Goal: Use online tool/utility: Utilize a website feature to perform a specific function

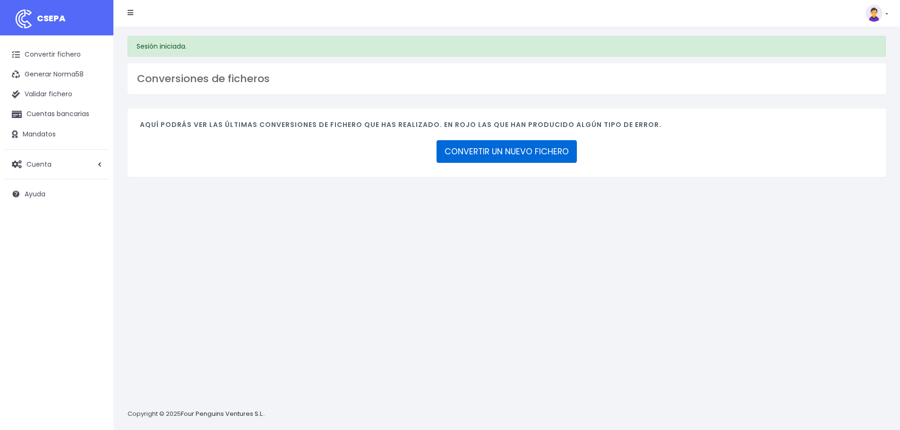
click at [488, 157] on link "CONVERTIR UN NUEVO FICHERO" at bounding box center [506, 151] width 140 height 23
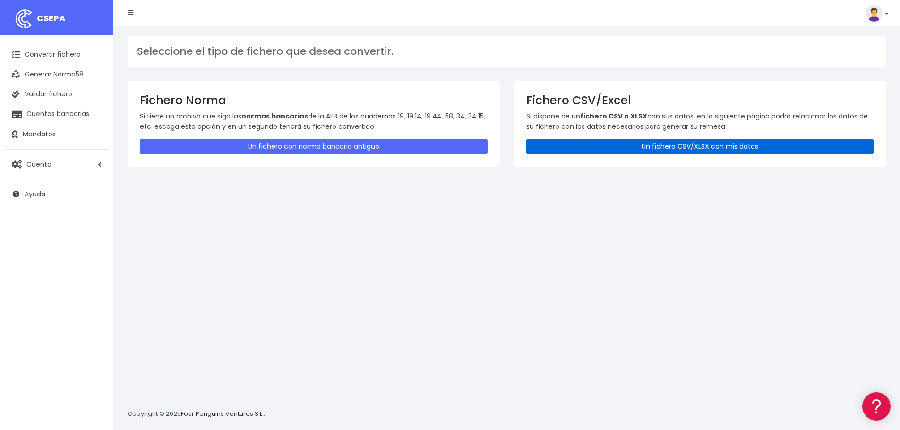
click at [632, 148] on link "Un fichero CSV/XLSX con mis datos" at bounding box center [700, 147] width 348 height 16
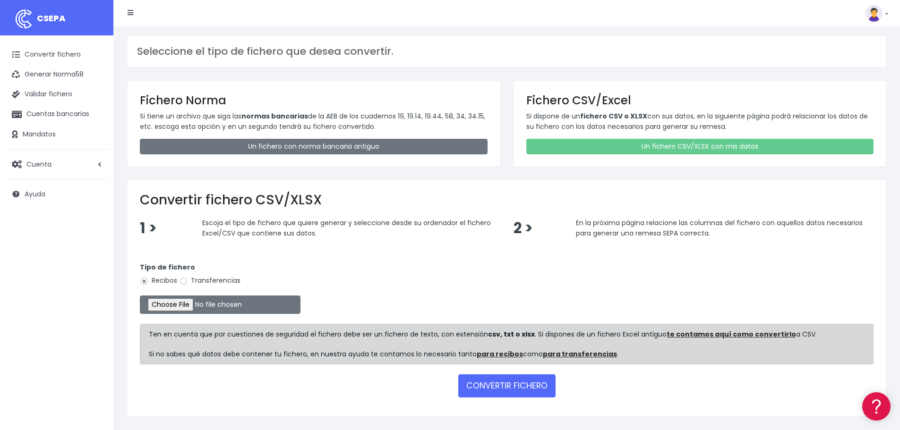
click at [218, 281] on label "Transferencias" at bounding box center [209, 281] width 61 height 10
click at [188, 281] on input "Transferencias" at bounding box center [183, 281] width 9 height 9
radio input "true"
click at [197, 309] on input "file" at bounding box center [220, 305] width 161 height 18
type input "C:\fakepath\SEPA 2 REMESA EJECUTADA 01102025.xlsx"
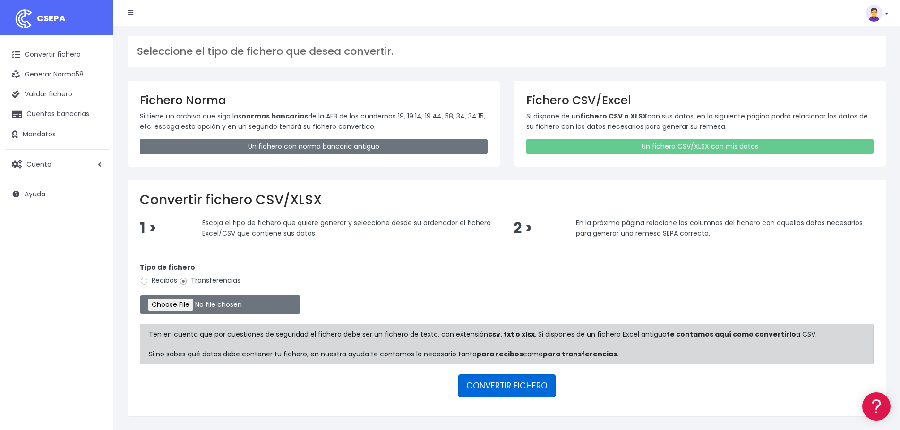
click at [518, 395] on button "CONVERTIR FICHERO" at bounding box center [506, 386] width 97 height 23
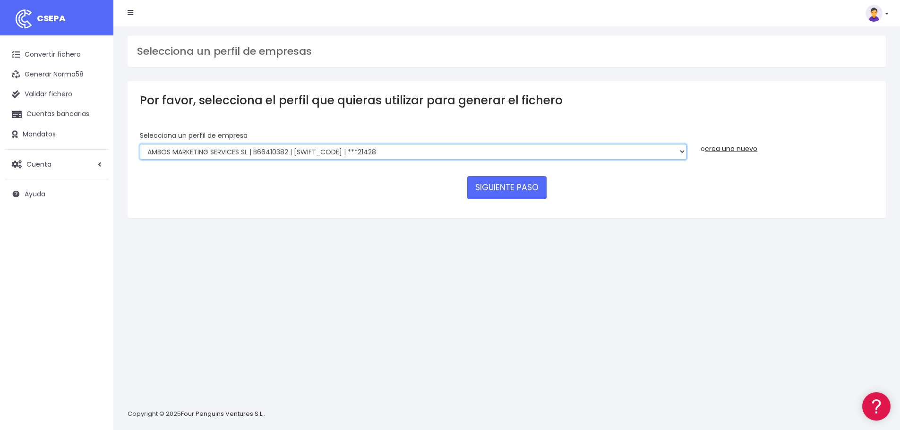
click at [288, 149] on select "AMBOS MARKETING SERVICES SL | B66410382 | [SWIFT_CODE] | ***21428 COMGRAFIC SA …" at bounding box center [413, 152] width 546 height 16
select select "1500"
click at [140, 144] on select "AMBOS MARKETING SERVICES SL | B66410382 | BSABESBBXXX | ***21428 COMGRAFIC SA |…" at bounding box center [413, 152] width 546 height 16
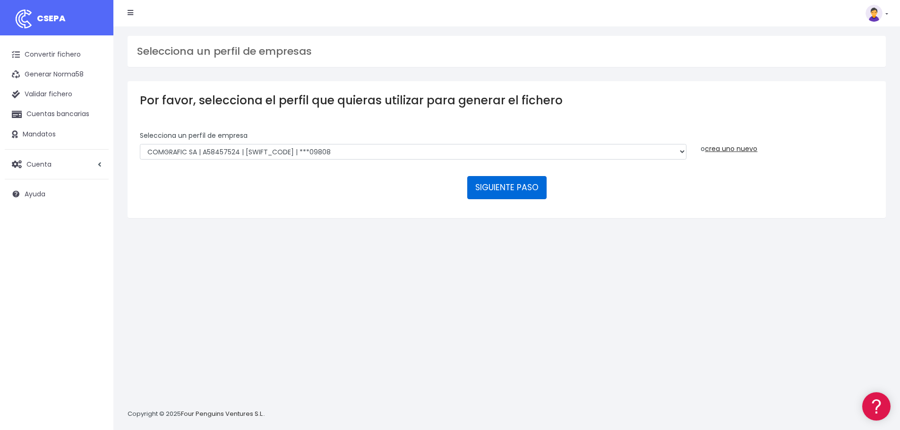
click at [495, 185] on button "SIGUIENTE PASO" at bounding box center [506, 187] width 79 height 23
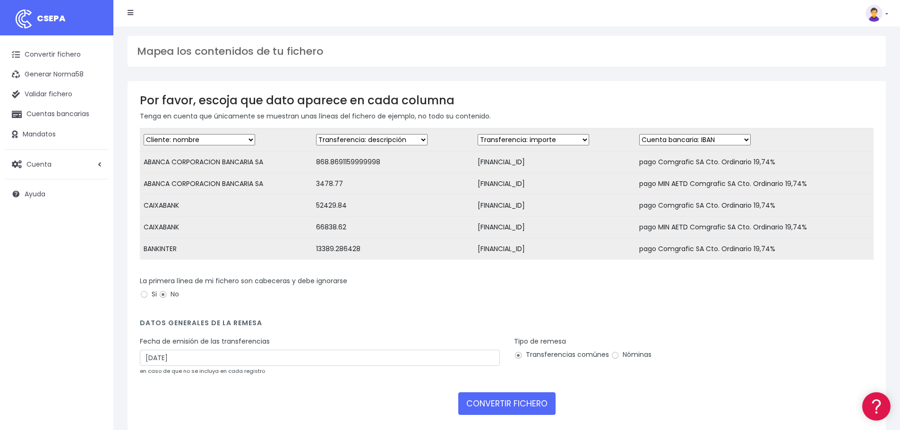
click at [401, 141] on select "Desechar campo Cliente: nombre Cliente: DNI Cliente: Email Cliente: referencia …" at bounding box center [371, 139] width 111 height 11
select select "amount"
click at [318, 134] on select "Desechar campo Cliente: nombre Cliente: DNI Cliente: Email Cliente: referencia …" at bounding box center [371, 139] width 111 height 11
click at [467, 284] on div "La primera línea de mi fichero son cabeceras y debe ignorarse Si No" at bounding box center [507, 289] width 734 height 26
click at [564, 142] on select "Desechar campo Cliente: nombre Cliente: DNI Cliente: Email Cliente: referencia …" at bounding box center [533, 139] width 111 height 11
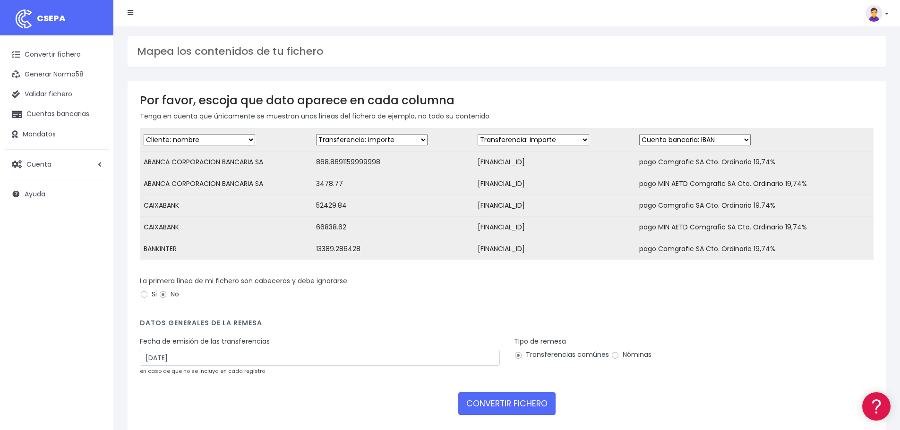
select select "iban"
click at [478, 134] on select "Desechar campo Cliente: nombre Cliente: DNI Cliente: Email Cliente: referencia …" at bounding box center [533, 139] width 111 height 11
click at [707, 141] on select "Desechar campo Cliente: nombre Cliente: DNI Cliente: Email Cliente: referencia …" at bounding box center [694, 139] width 111 height 11
select select "description"
click at [639, 134] on select "Desechar campo Cliente: nombre Cliente: DNI Cliente: Email Cliente: referencia …" at bounding box center [694, 139] width 111 height 11
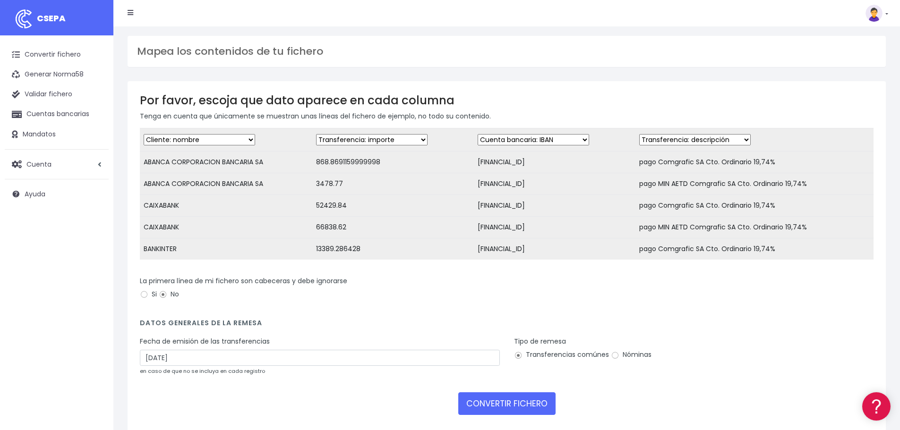
click at [730, 299] on div "La primera línea de mi fichero son cabeceras y debe ignorarse Si No" at bounding box center [507, 289] width 734 height 26
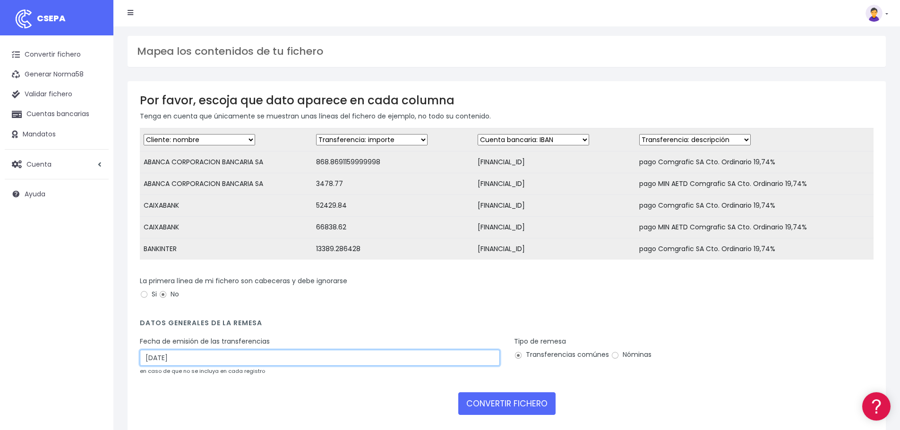
click at [156, 366] on input "04/10/2025" at bounding box center [320, 358] width 360 height 16
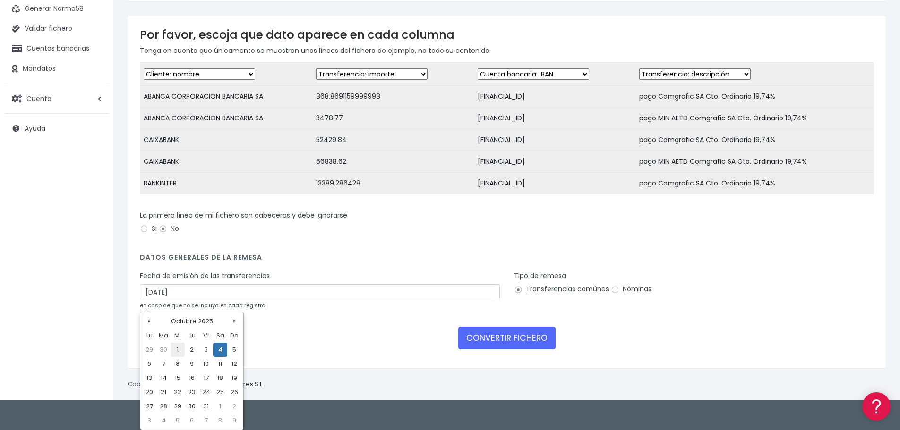
click at [181, 352] on td "1" at bounding box center [178, 350] width 14 height 14
type input "01/10/2025"
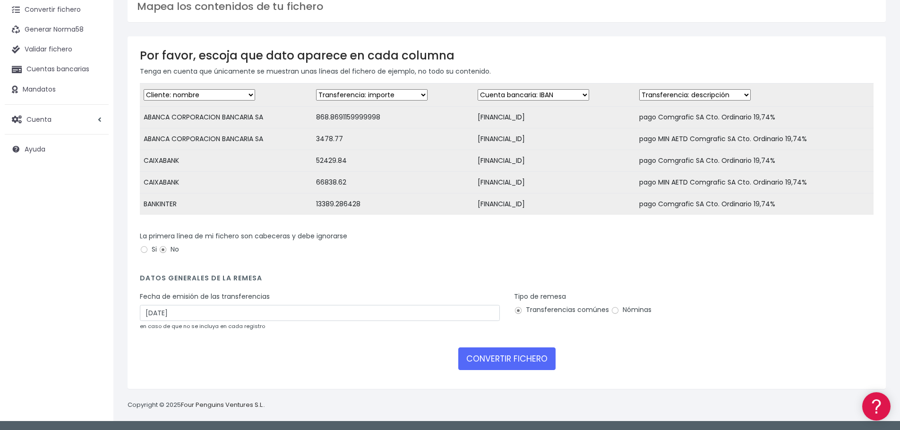
scroll to position [52, 0]
click at [334, 255] on div "La primera línea de mi fichero son cabeceras y debe ignorarse Si No" at bounding box center [507, 244] width 734 height 26
click at [517, 363] on button "CONVERTIR FICHERO" at bounding box center [506, 359] width 97 height 23
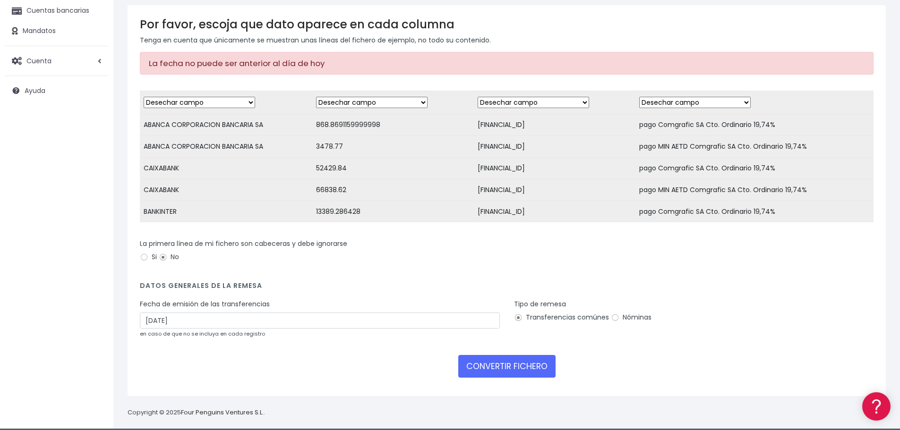
scroll to position [118, 0]
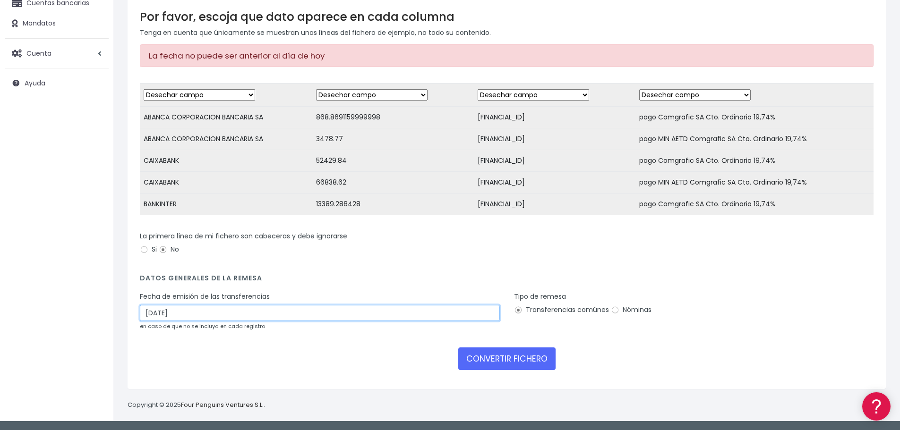
click at [162, 313] on input "01/10/2025" at bounding box center [320, 313] width 360 height 16
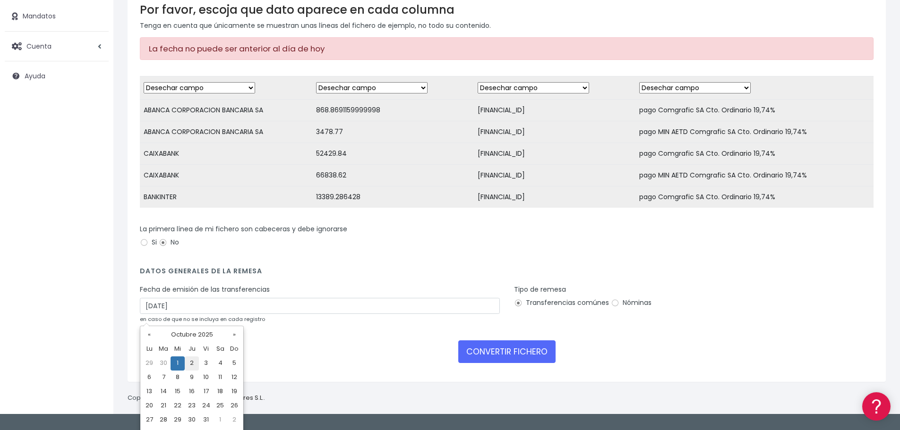
click at [194, 365] on td "2" at bounding box center [192, 364] width 14 height 14
type input "[DATE]"
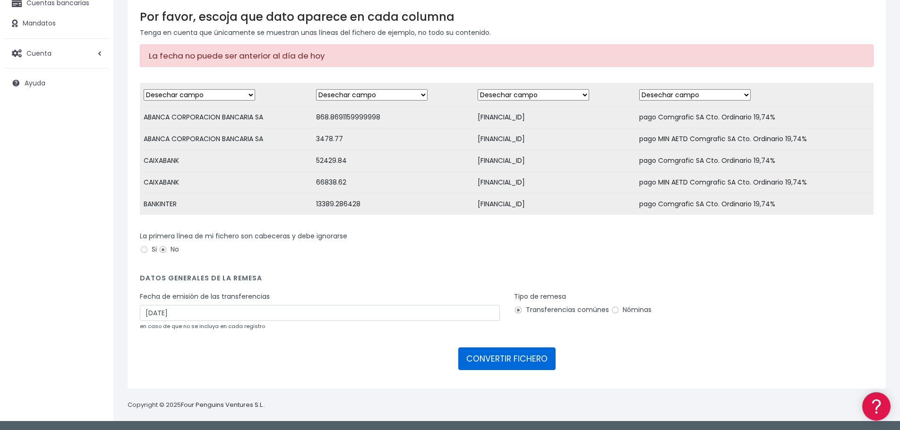
click at [503, 364] on button "CONVERTIR FICHERO" at bounding box center [506, 359] width 97 height 23
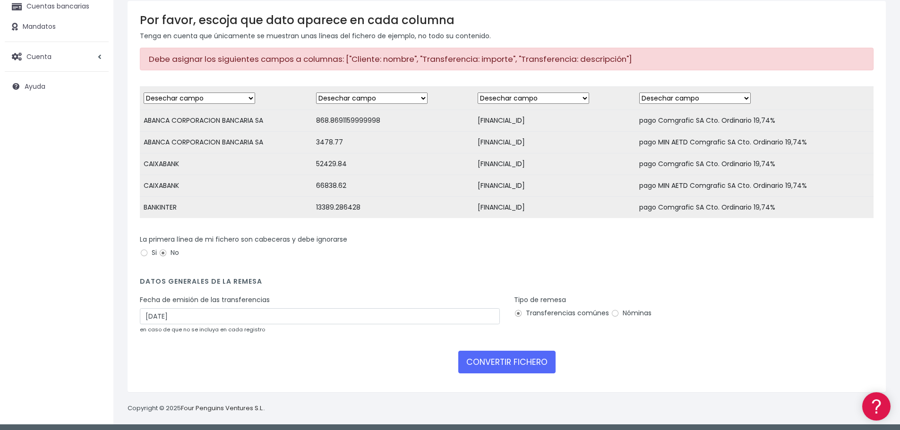
scroll to position [118, 0]
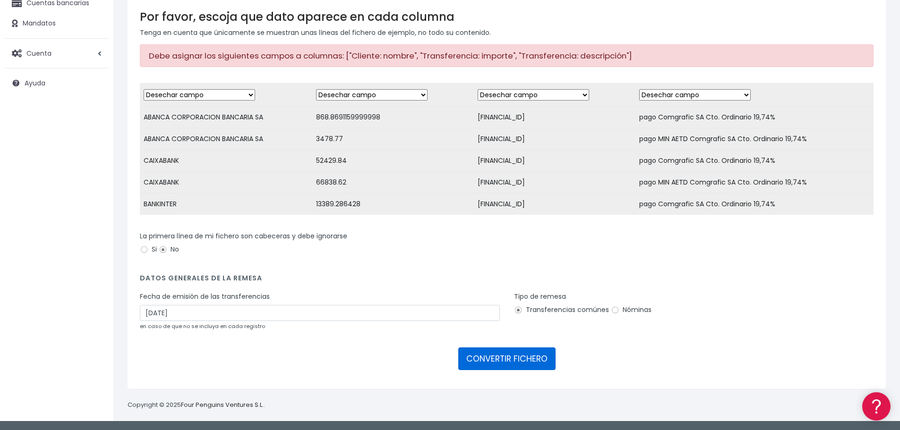
drag, startPoint x: 502, startPoint y: 358, endPoint x: 479, endPoint y: 376, distance: 28.3
click at [502, 359] on button "CONVERTIR FICHERO" at bounding box center [506, 359] width 97 height 23
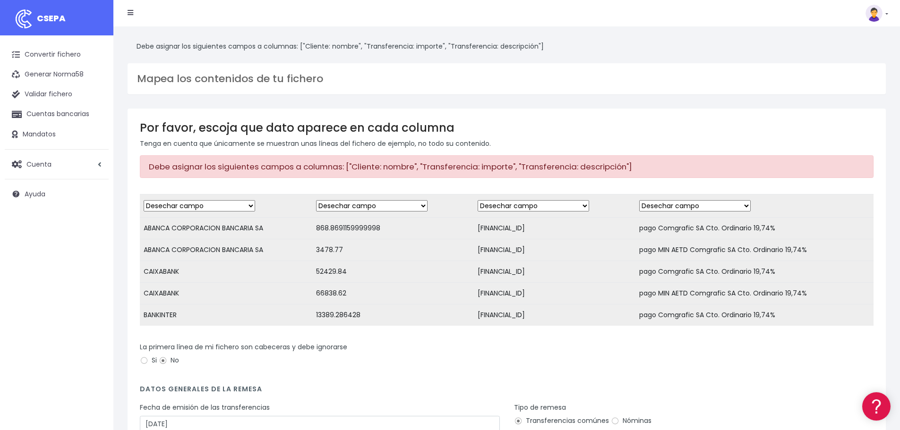
click at [551, 203] on select "Desechar campo Cliente: nombre Cliente: DNI Cliente: Email Cliente: referencia …" at bounding box center [533, 205] width 111 height 11
select select "iban"
click at [478, 200] on select "Desechar campo Cliente: nombre Cliente: DNI Cliente: Email Cliente: referencia …" at bounding box center [533, 205] width 111 height 11
click at [581, 375] on div "La primera línea de mi fichero son cabeceras y debe ignorarse Si No" at bounding box center [507, 358] width 748 height 33
click at [216, 208] on select "Desechar campo Cliente: nombre Cliente: DNI Cliente: Email Cliente: referencia …" at bounding box center [199, 205] width 111 height 11
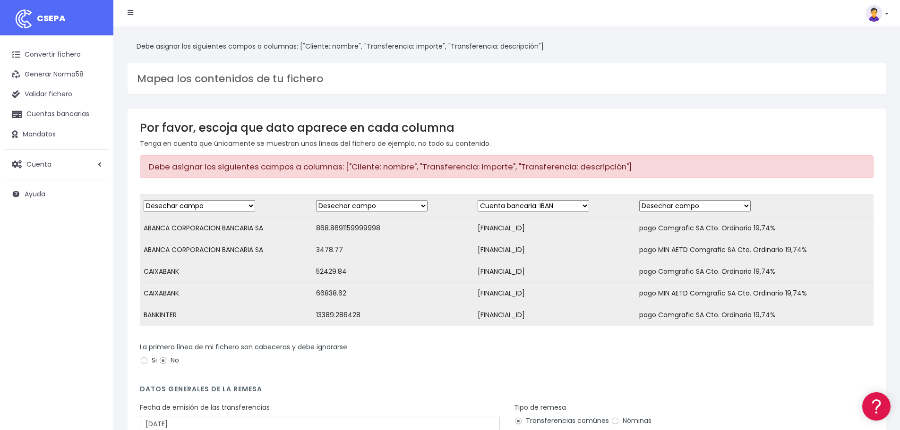
select select "creditor"
click at [144, 200] on select "Desechar campo Cliente: nombre Cliente: DNI Cliente: Email Cliente: referencia …" at bounding box center [199, 205] width 111 height 11
click at [341, 211] on select "Desechar campo Cliente: nombre Cliente: DNI Cliente: Email Cliente: referencia …" at bounding box center [371, 205] width 111 height 11
select select "amount"
click at [318, 200] on select "Desechar campo Cliente: nombre Cliente: DNI Cliente: Email Cliente: referencia …" at bounding box center [371, 205] width 111 height 11
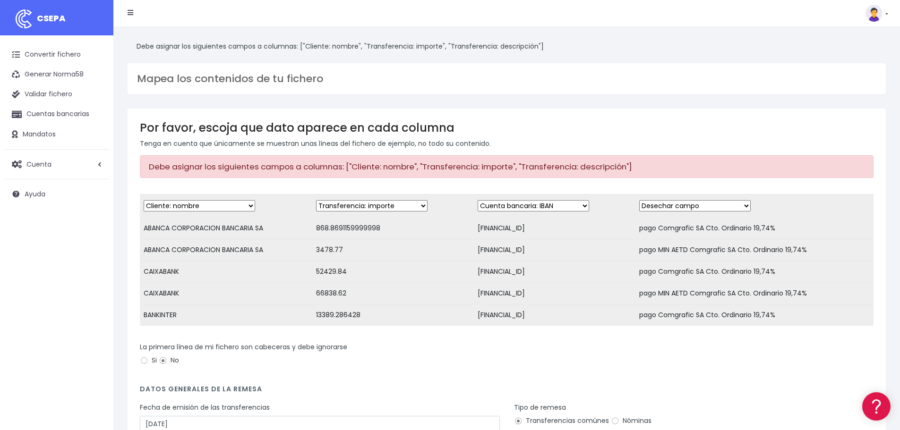
click at [664, 208] on select "Desechar campo Cliente: nombre Cliente: DNI Cliente: Email Cliente: referencia …" at bounding box center [694, 205] width 111 height 11
select select "description"
click at [639, 200] on select "Desechar campo Cliente: nombre Cliente: DNI Cliente: Email Cliente: referencia …" at bounding box center [694, 205] width 111 height 11
click at [703, 375] on div "La primera línea de mi fichero son cabeceras y debe ignorarse Si No" at bounding box center [507, 358] width 748 height 33
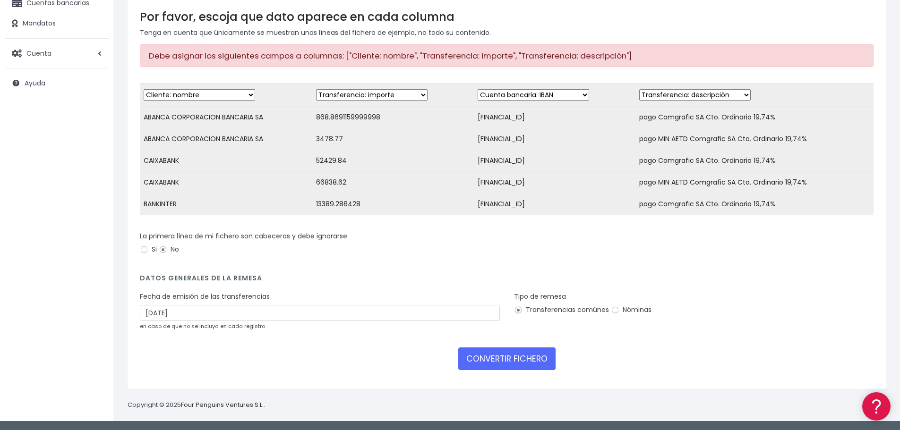
scroll to position [118, 0]
click at [512, 361] on button "CONVERTIR FICHERO" at bounding box center [506, 359] width 97 height 23
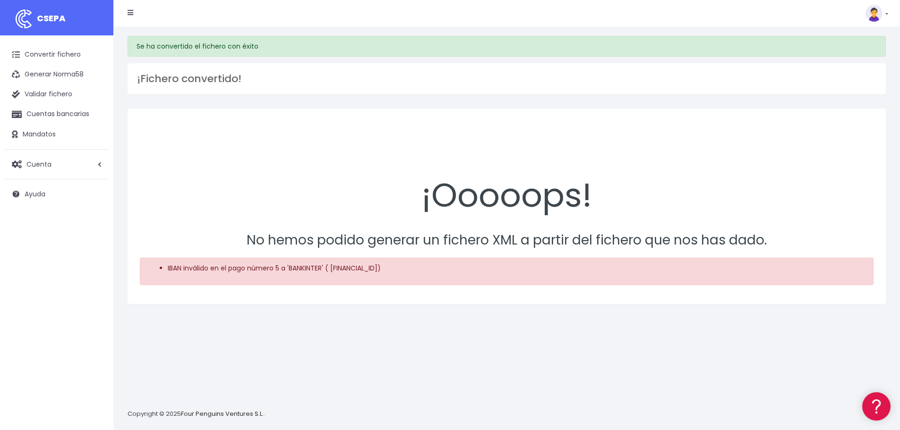
click at [342, 267] on li "IBAN inválido en el pago número 5 a 'BANKINTER' ( [FINANCIAL_ID])" at bounding box center [516, 269] width 697 height 10
drag, startPoint x: 332, startPoint y: 269, endPoint x: 431, endPoint y: 269, distance: 99.2
click at [431, 269] on li "IBAN inválido en el pago número 5 a 'BANKINTER' ( [FINANCIAL_ID])" at bounding box center [516, 269] width 697 height 10
click at [131, 6] on link at bounding box center [131, 13] width 6 height 19
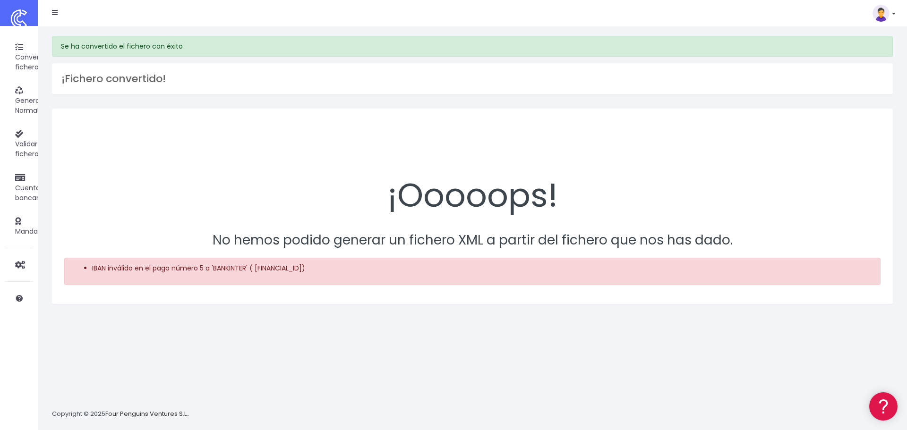
click at [475, 169] on div "¡Ooooops!" at bounding box center [472, 170] width 816 height 99
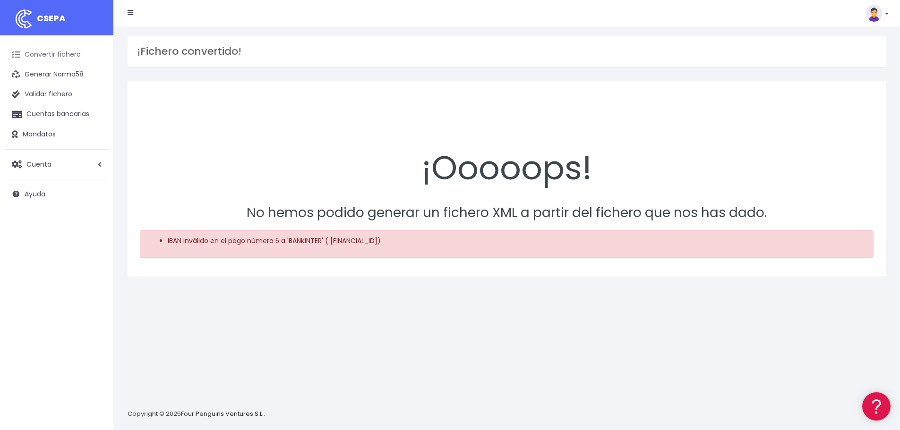
click at [76, 51] on link "Convertir fichero" at bounding box center [57, 55] width 104 height 20
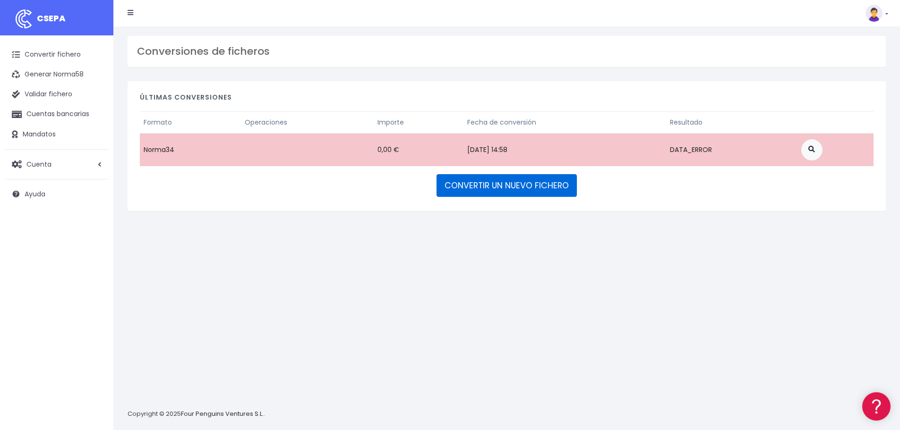
click at [533, 184] on link "CONVERTIR UN NUEVO FICHERO" at bounding box center [506, 185] width 140 height 23
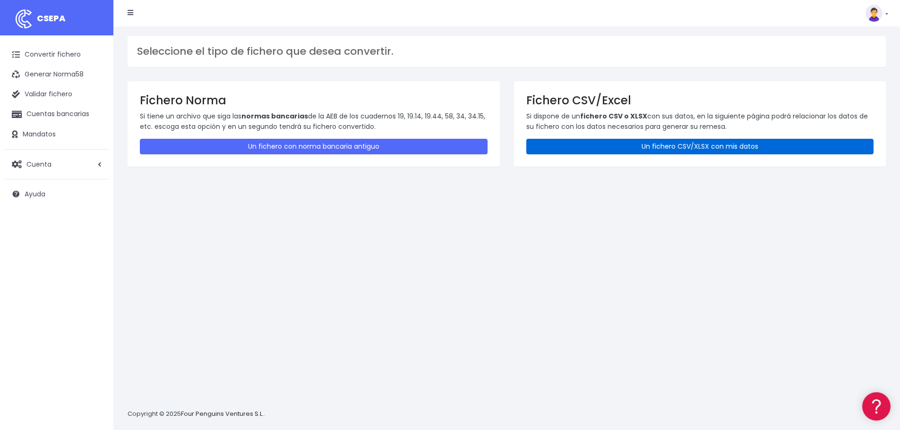
click at [673, 149] on link "Un fichero CSV/XLSX con mis datos" at bounding box center [700, 147] width 348 height 16
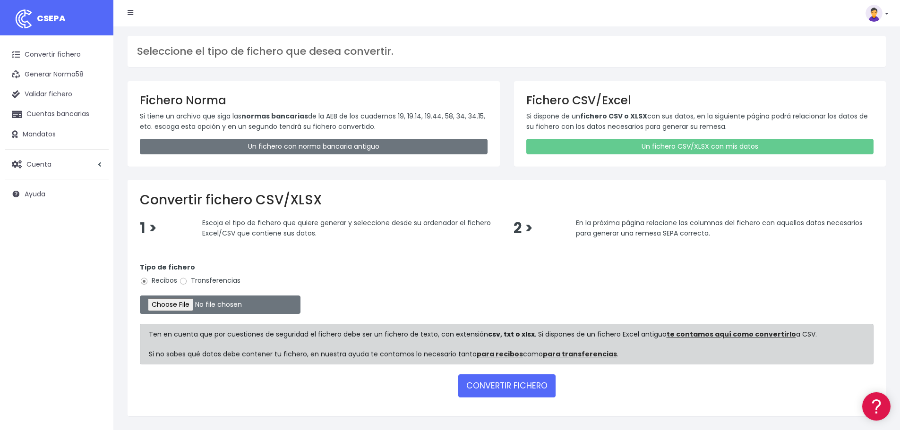
click at [197, 280] on label "Transferencias" at bounding box center [209, 281] width 61 height 10
click at [188, 280] on input "Transferencias" at bounding box center [183, 281] width 9 height 9
radio input "true"
click at [193, 303] on input "file" at bounding box center [220, 305] width 161 height 18
type input "C:\fakepath\SEPA 2 REMESA EJECUTADA 01102025.xlsx"
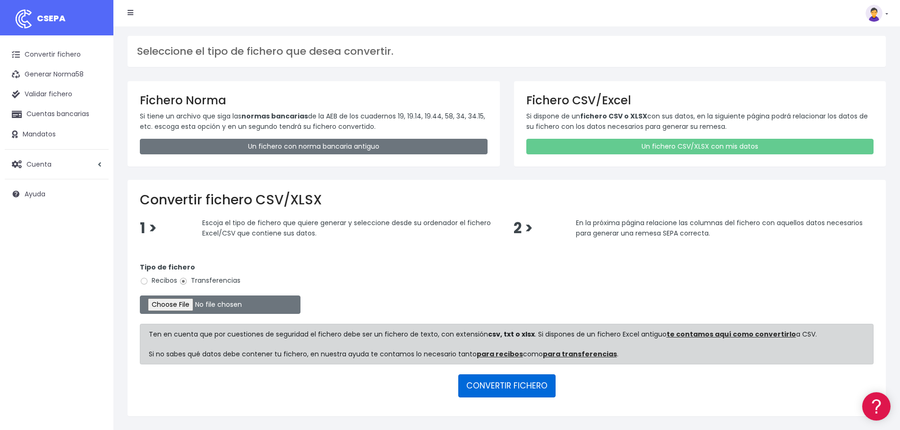
click at [529, 391] on button "CONVERTIR FICHERO" at bounding box center [506, 386] width 97 height 23
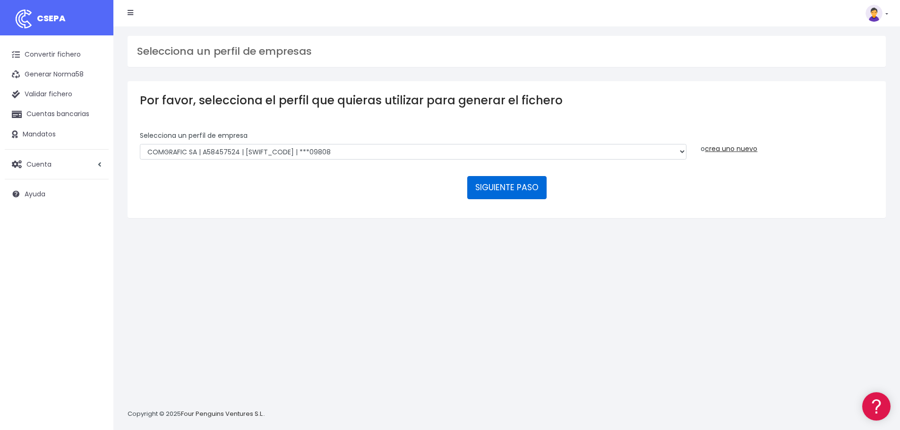
click at [505, 188] on button "SIGUIENTE PASO" at bounding box center [506, 187] width 79 height 23
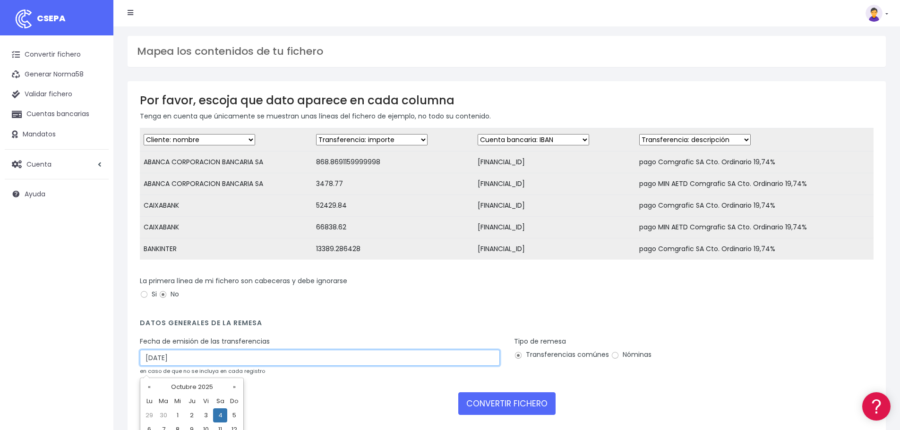
click at [205, 366] on input "[DATE]" at bounding box center [320, 358] width 360 height 16
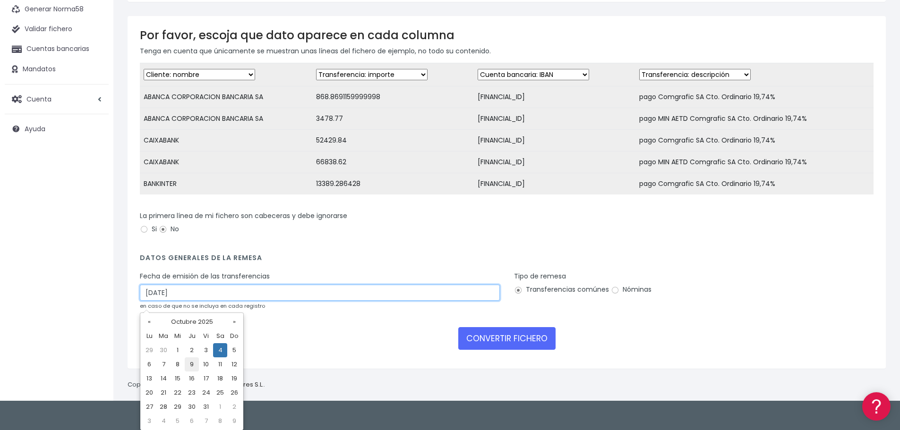
scroll to position [66, 0]
click at [193, 354] on td "2" at bounding box center [192, 350] width 14 height 14
type input "[DATE]"
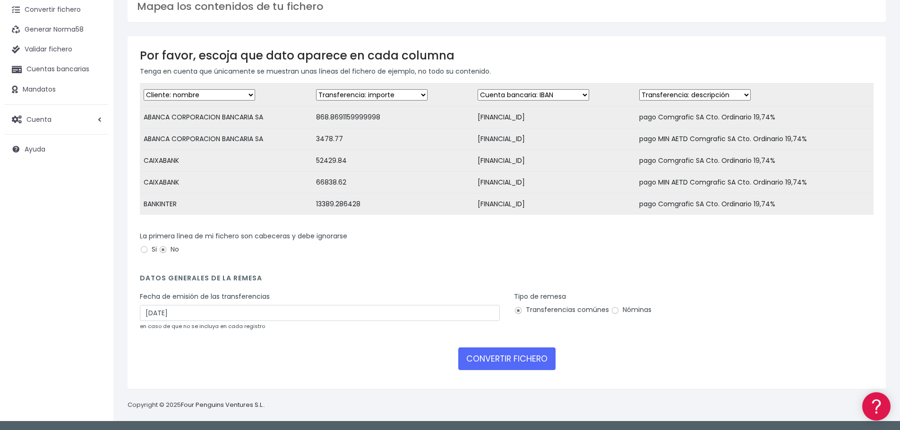
click at [415, 243] on div "La primera línea de mi fichero son cabeceras y debe ignorarse Si No" at bounding box center [507, 244] width 734 height 26
click at [522, 357] on button "CONVERTIR FICHERO" at bounding box center [506, 359] width 97 height 23
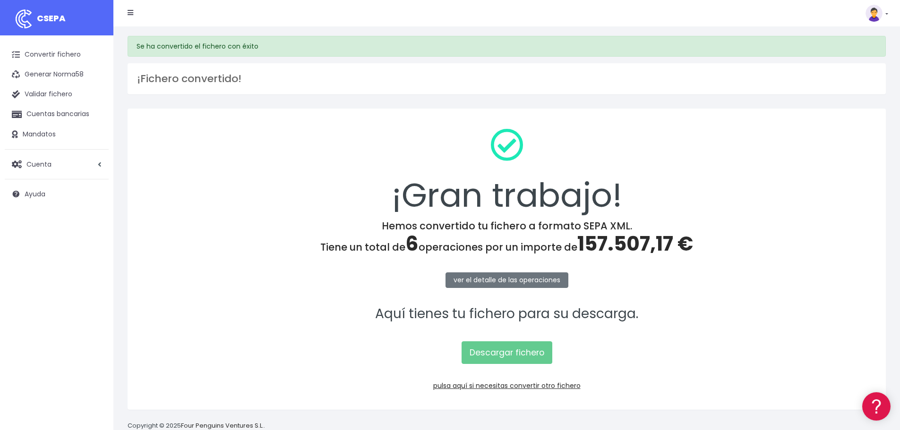
scroll to position [21, 0]
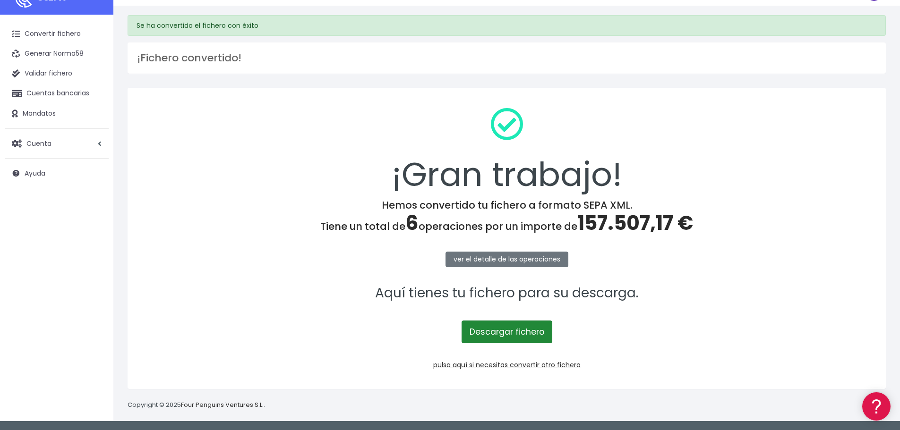
click at [507, 332] on link "Descargar fichero" at bounding box center [506, 332] width 91 height 23
click at [519, 366] on link "pulsa aquí si necesitas convertir otro fichero" at bounding box center [506, 364] width 147 height 9
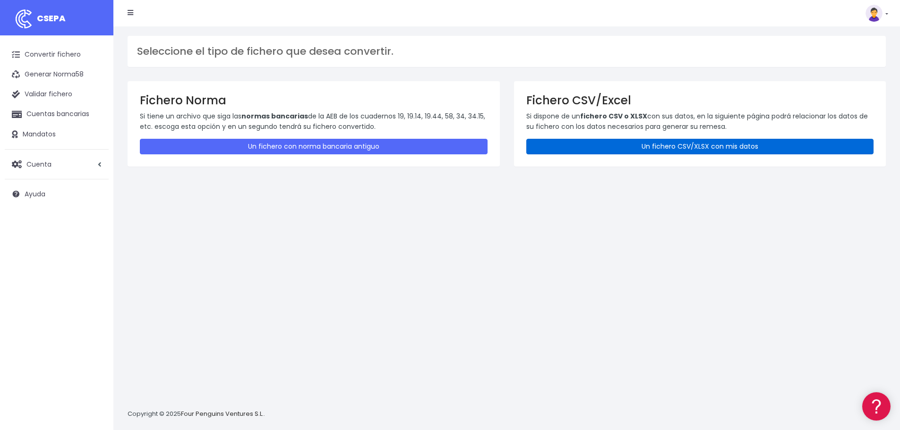
click at [703, 146] on link "Un fichero CSV/XLSX con mis datos" at bounding box center [700, 147] width 348 height 16
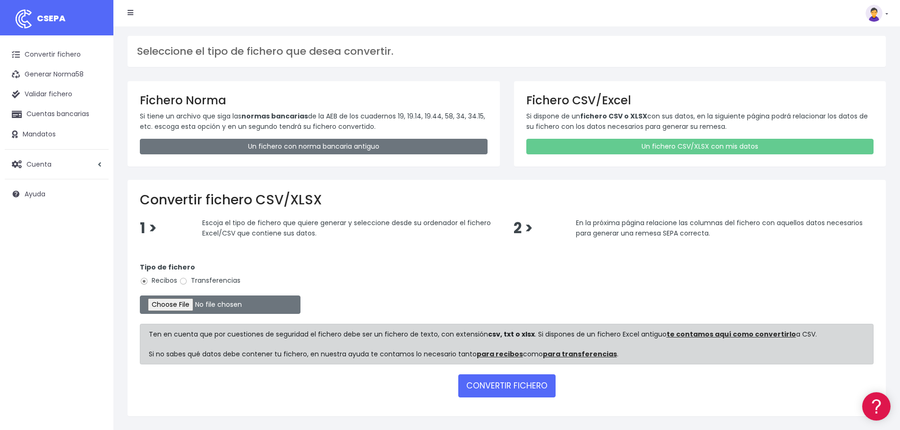
click at [218, 284] on label "Transferencias" at bounding box center [209, 281] width 61 height 10
click at [188, 284] on input "Transferencias" at bounding box center [183, 281] width 9 height 9
radio input "true"
click at [200, 303] on input "file" at bounding box center [220, 305] width 161 height 18
type input "C:\fakepath\SEPA REMESA SEGURIDAD SOCIAL.xlsx"
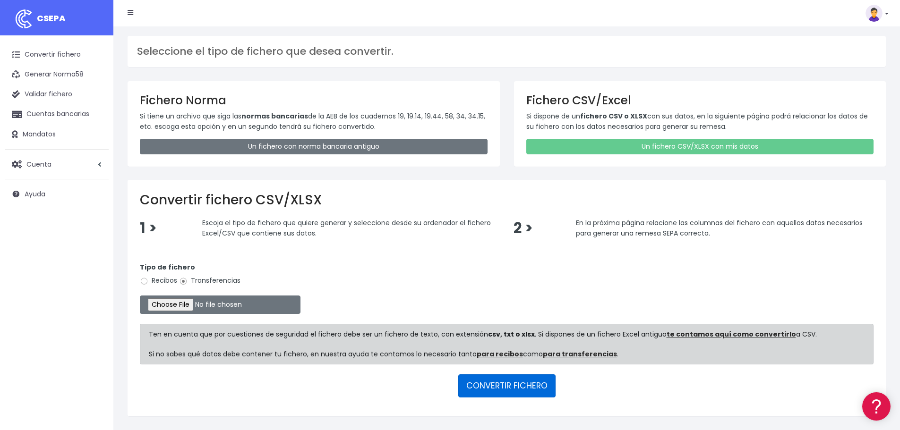
click at [511, 384] on button "CONVERTIR FICHERO" at bounding box center [506, 386] width 97 height 23
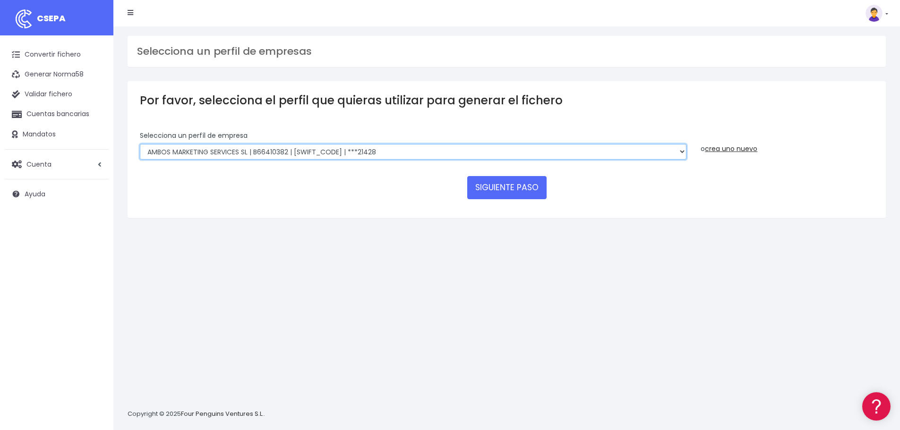
click at [286, 150] on select "AMBOS MARKETING SERVICES SL | B66410382 | [SWIFT_CODE] | ***21428 COMGRAFIC SA …" at bounding box center [413, 152] width 546 height 16
select select "1500"
click at [140, 144] on select "AMBOS MARKETING SERVICES SL | B66410382 | [SWIFT_CODE] | ***21428 COMGRAFIC SA …" at bounding box center [413, 152] width 546 height 16
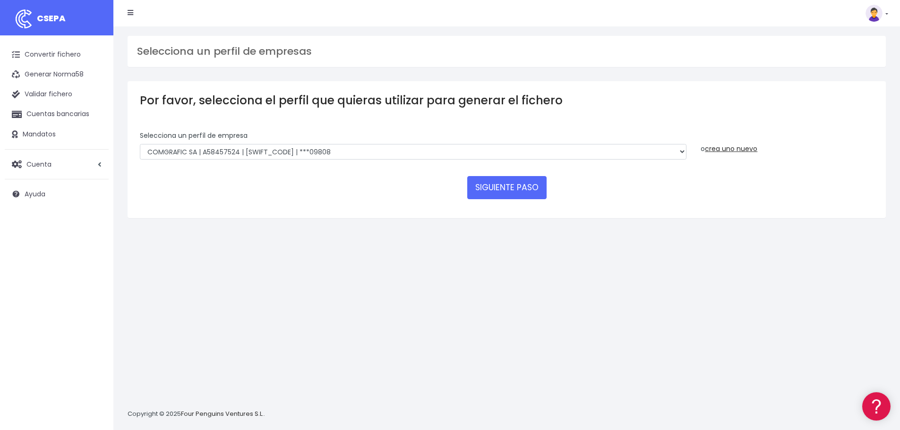
click at [324, 257] on div "Selecciona un perfil de empresas Por favor, selecciona el perfil que quieras ut…" at bounding box center [506, 228] width 786 height 404
click at [520, 190] on button "SIGUIENTE PASO" at bounding box center [506, 187] width 79 height 23
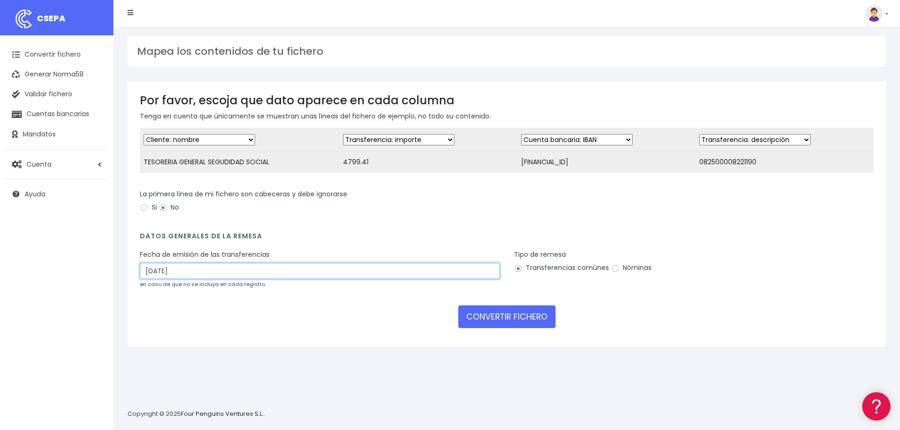
click at [171, 278] on input "[DATE]" at bounding box center [320, 271] width 360 height 16
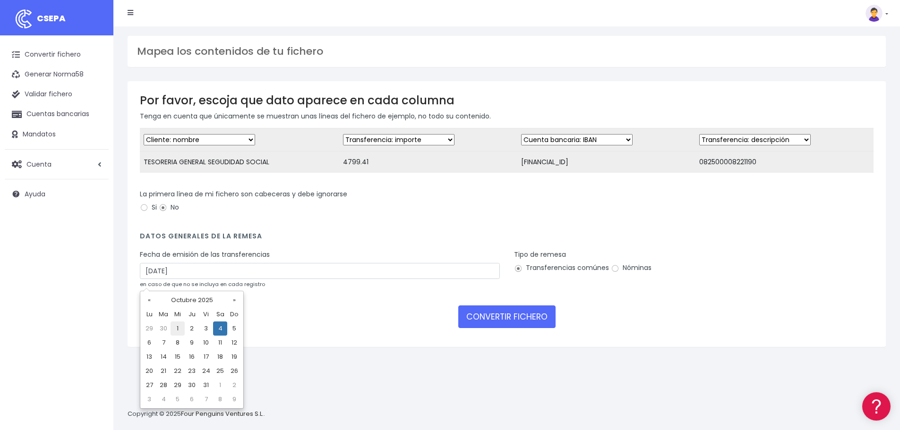
click at [178, 328] on td "1" at bounding box center [178, 329] width 14 height 14
click at [355, 238] on form "Desechar campo Cliente: nombre Cliente: DNI Cliente: Email Cliente: referencia …" at bounding box center [507, 231] width 734 height 207
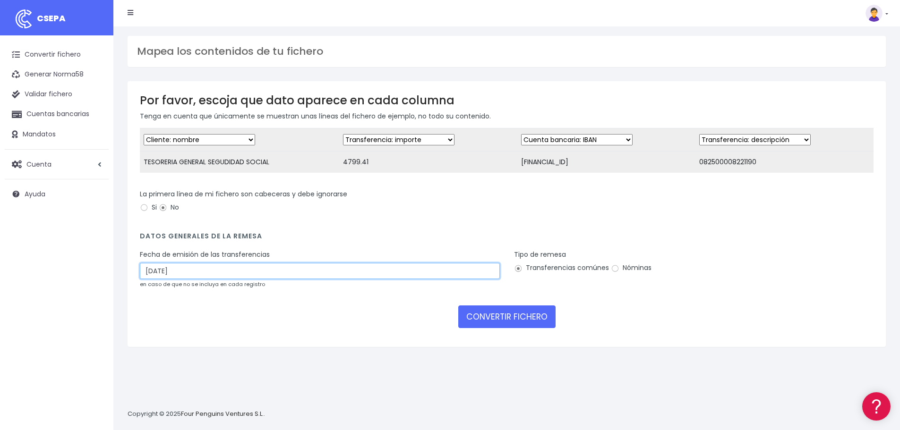
click at [232, 279] on input "01/10/2025" at bounding box center [320, 271] width 360 height 16
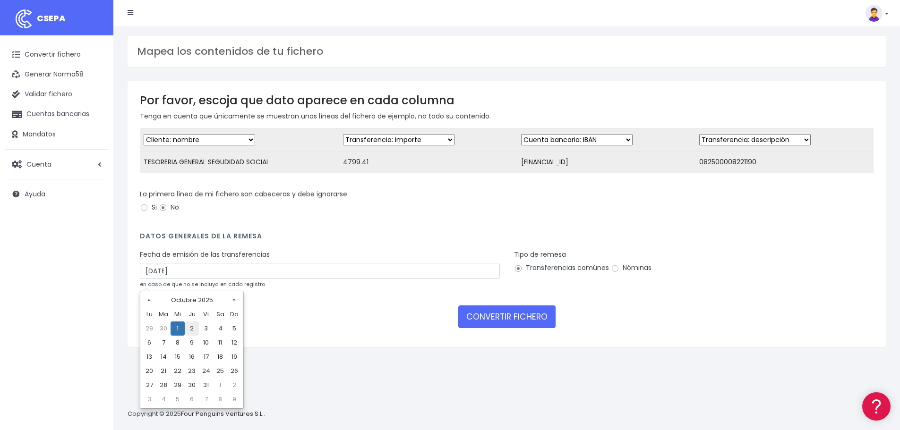
click at [196, 326] on td "2" at bounding box center [192, 329] width 14 height 14
type input "02/10/2025"
click at [316, 256] on form "Desechar campo Cliente: nombre Cliente: DNI Cliente: Email Cliente: referencia …" at bounding box center [507, 231] width 734 height 207
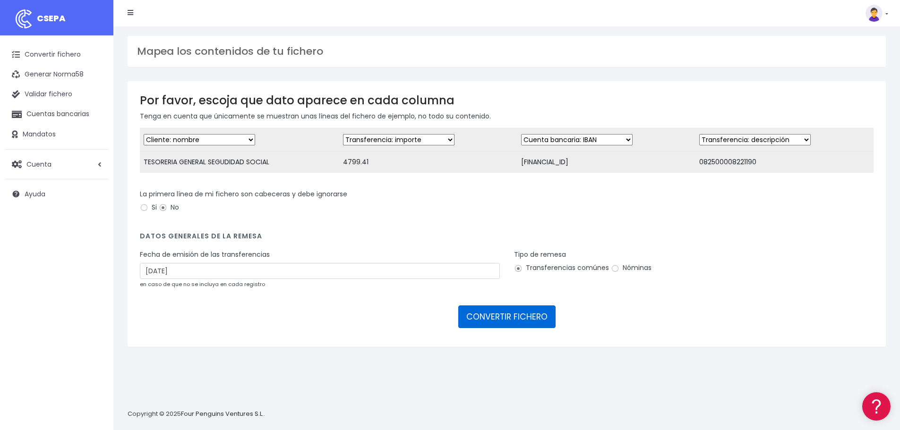
click at [516, 321] on button "CONVERTIR FICHERO" at bounding box center [506, 317] width 97 height 23
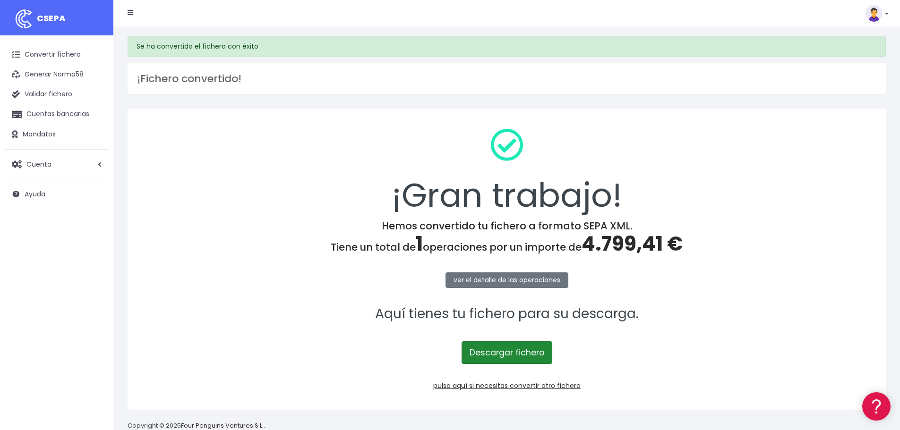
click at [519, 348] on link "Descargar fichero" at bounding box center [506, 352] width 91 height 23
drag, startPoint x: 293, startPoint y: 293, endPoint x: 418, endPoint y: 349, distance: 137.4
click at [294, 296] on div "¡Gran trabajo! Hemos convertido tu fichero a formato SEPA XML. Tiene un total d…" at bounding box center [507, 259] width 758 height 301
